Goal: Information Seeking & Learning: Learn about a topic

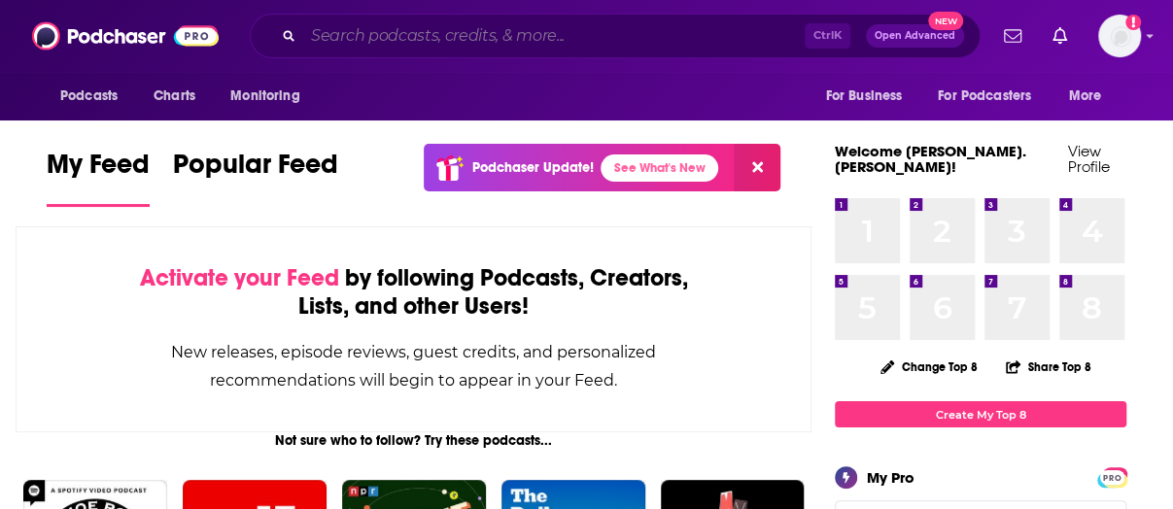
click at [471, 26] on input "Search podcasts, credits, & more..." at bounding box center [553, 35] width 501 height 31
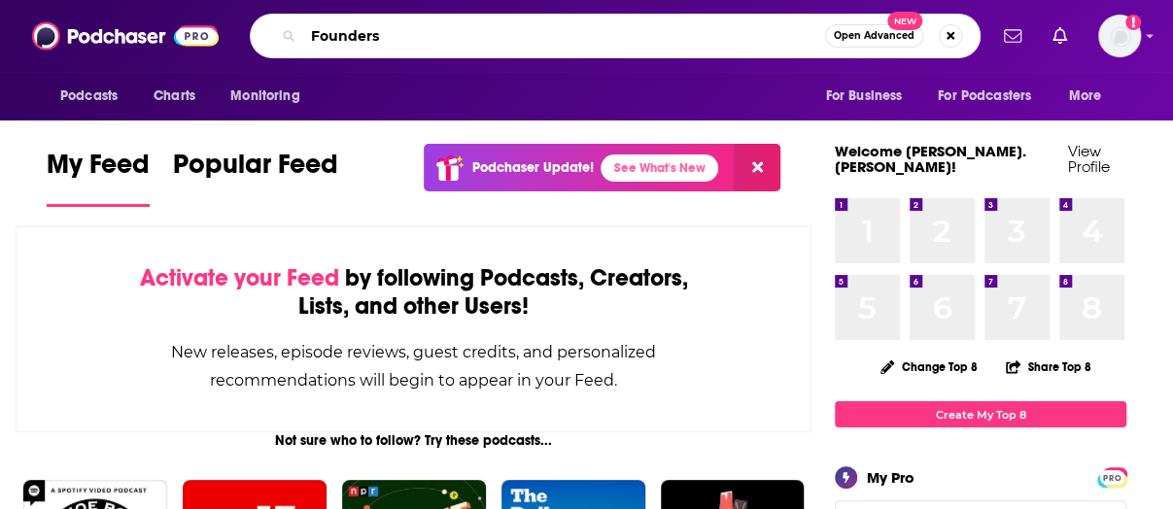
type input "Founders"
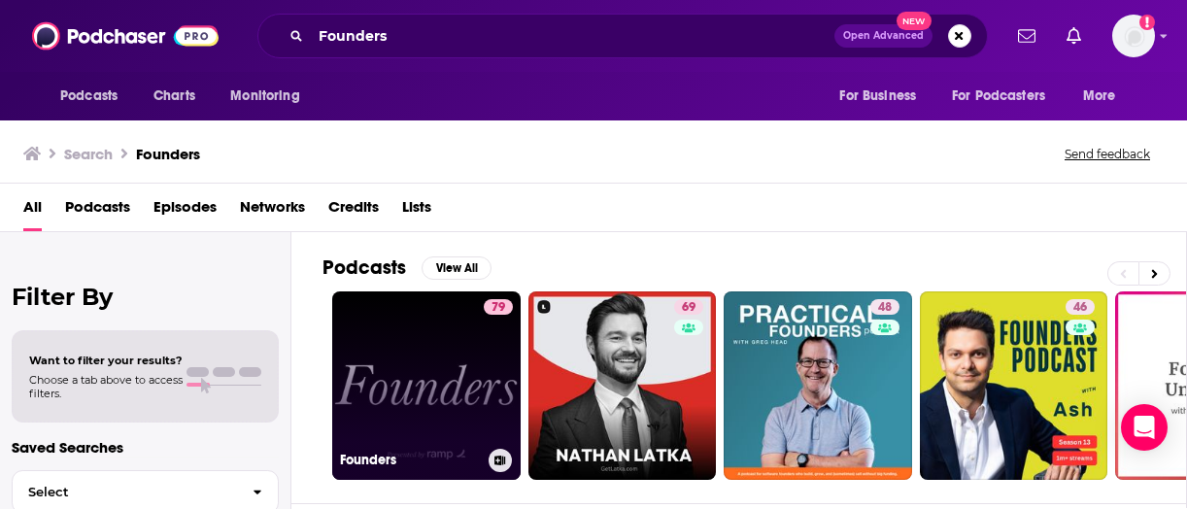
click at [460, 412] on link "79 Founders" at bounding box center [426, 386] width 189 height 189
